Goal: Obtain resource: Obtain resource

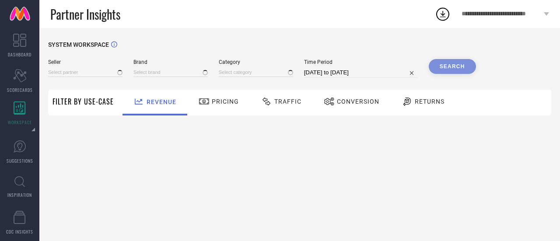
type input "All"
type input "1 STOP FASHION"
type input "All"
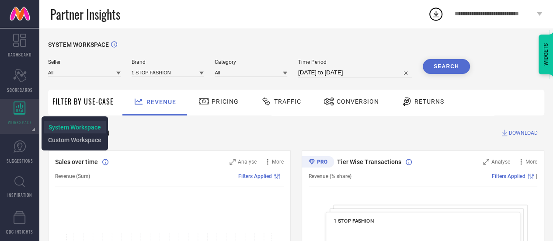
click at [68, 124] on span "System Workspace" at bounding box center [75, 127] width 52 height 7
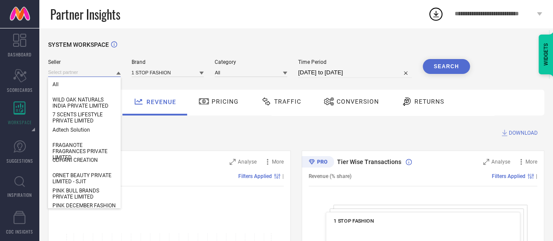
click at [102, 70] on input at bounding box center [84, 72] width 73 height 9
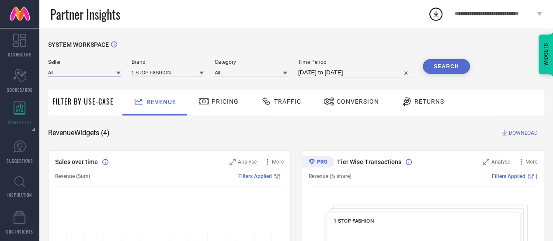
click at [102, 70] on input at bounding box center [84, 72] width 73 height 9
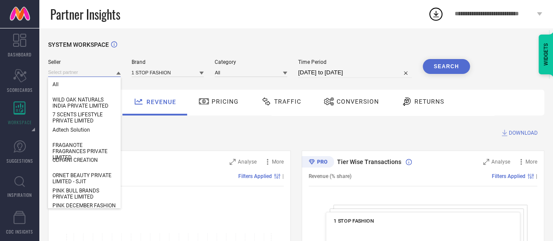
paste input "RETAIL LIFESTYLE"
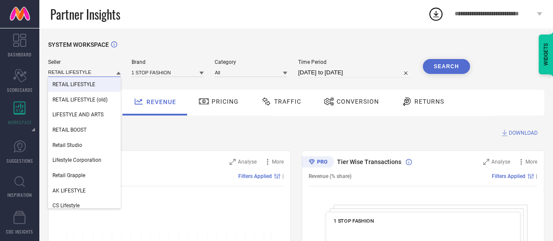
type input "RETAIL LIFESTYLE"
click at [80, 84] on span "RETAIL LIFESTYLE" at bounding box center [73, 84] width 43 height 6
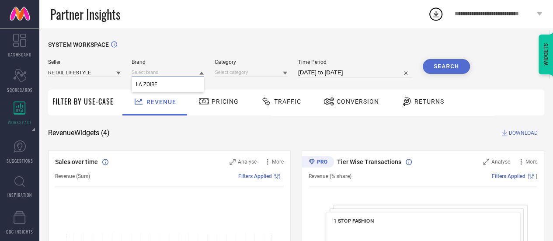
click at [164, 74] on input at bounding box center [168, 72] width 73 height 9
click at [152, 82] on span "LA ZOIRE" at bounding box center [146, 84] width 21 height 6
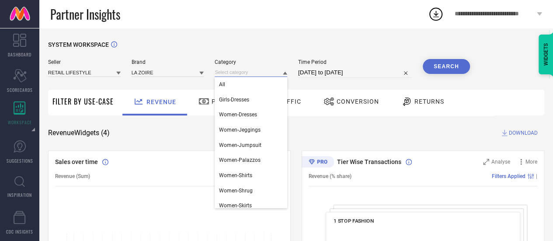
click at [237, 73] on input at bounding box center [251, 72] width 73 height 9
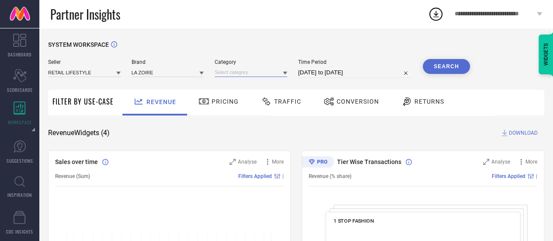
click at [237, 73] on input at bounding box center [251, 72] width 73 height 9
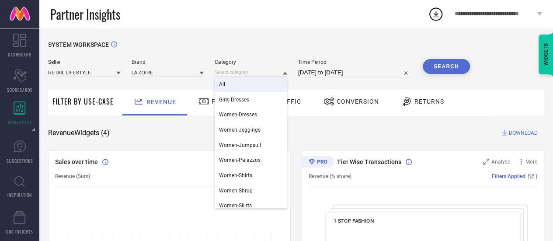
click at [222, 83] on span "All" at bounding box center [222, 84] width 6 height 6
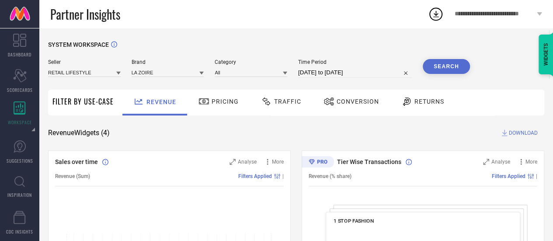
select select "7"
select select "2025"
select select "8"
select select "2025"
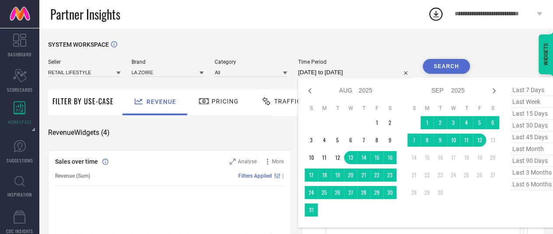
click at [374, 73] on input "13-08-2025 to 12-09-2025" at bounding box center [355, 72] width 114 height 10
click at [526, 176] on span "last 3 months" at bounding box center [533, 173] width 44 height 12
type input "01-06-2025 to 31-08-2025"
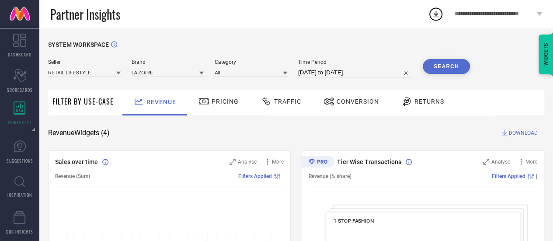
click at [455, 60] on button "Search" at bounding box center [446, 66] width 47 height 15
click at [448, 70] on button "Search" at bounding box center [446, 66] width 47 height 15
click at [518, 134] on span "DOWNLOAD" at bounding box center [523, 133] width 29 height 9
click at [505, 133] on icon at bounding box center [505, 133] width 6 height 7
click at [226, 101] on span "Pricing" at bounding box center [225, 101] width 27 height 7
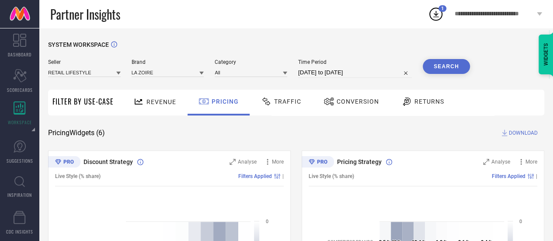
click at [447, 63] on button "Search" at bounding box center [446, 66] width 47 height 15
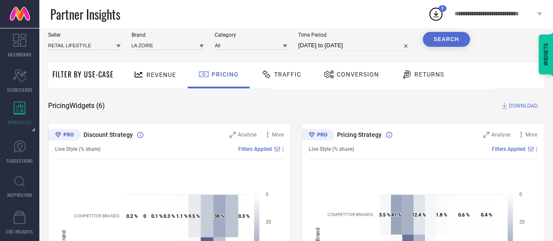
scroll to position [27, 0]
click at [504, 107] on icon at bounding box center [505, 106] width 6 height 7
click at [287, 75] on span "Traffic" at bounding box center [287, 74] width 27 height 7
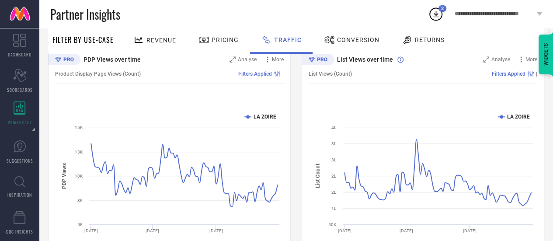
scroll to position [0, 0]
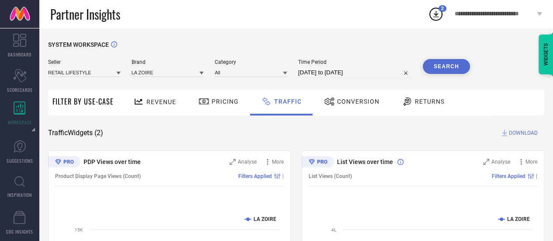
click at [447, 65] on button "Search" at bounding box center [446, 66] width 47 height 15
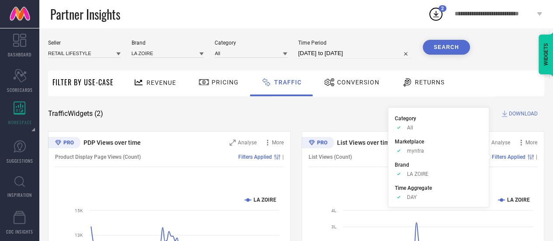
scroll to position [16, 0]
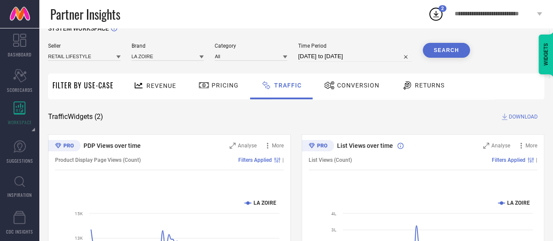
click at [501, 116] on icon at bounding box center [504, 116] width 9 height 9
click at [505, 117] on icon at bounding box center [505, 117] width 6 height 7
click at [328, 116] on div "Traffic Widgets ( 2 ) DOWNLOAD" at bounding box center [296, 116] width 497 height 9
click at [346, 82] on span "Conversion" at bounding box center [358, 85] width 42 height 7
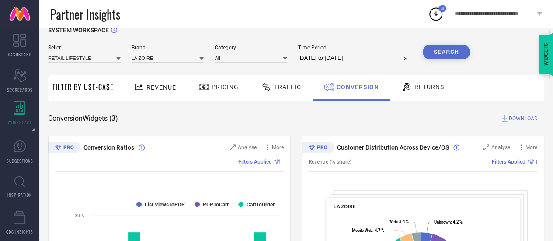
scroll to position [0, 0]
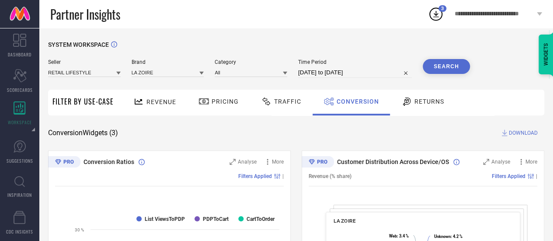
click at [443, 69] on button "Search" at bounding box center [446, 66] width 47 height 15
click at [506, 131] on icon at bounding box center [504, 133] width 9 height 9
click at [354, 136] on div "Conversion Widgets ( 3 ) DOWNLOAD" at bounding box center [296, 133] width 497 height 9
click at [415, 100] on span "Returns" at bounding box center [430, 101] width 30 height 7
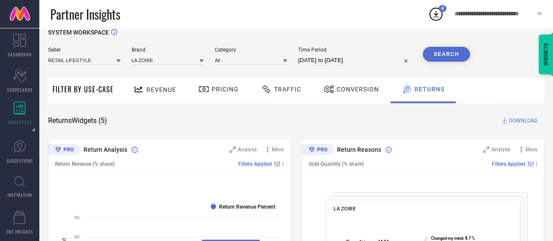
scroll to position [7, 0]
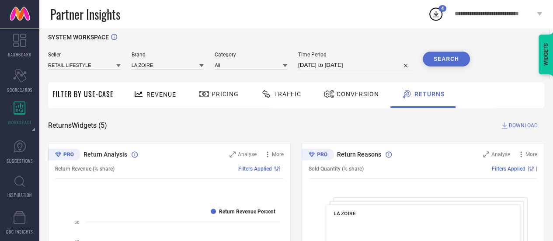
click at [457, 57] on button "Search" at bounding box center [446, 59] width 47 height 15
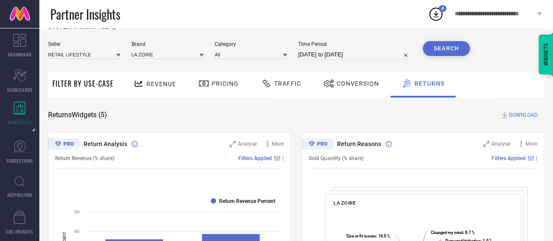
scroll to position [0, 0]
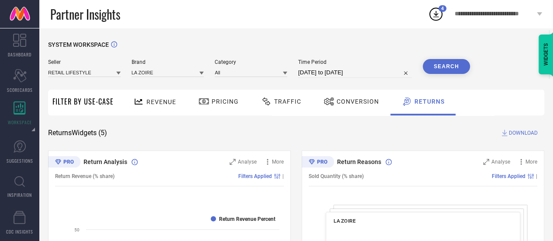
click at [506, 133] on icon at bounding box center [504, 133] width 9 height 9
